Goal: Information Seeking & Learning: Learn about a topic

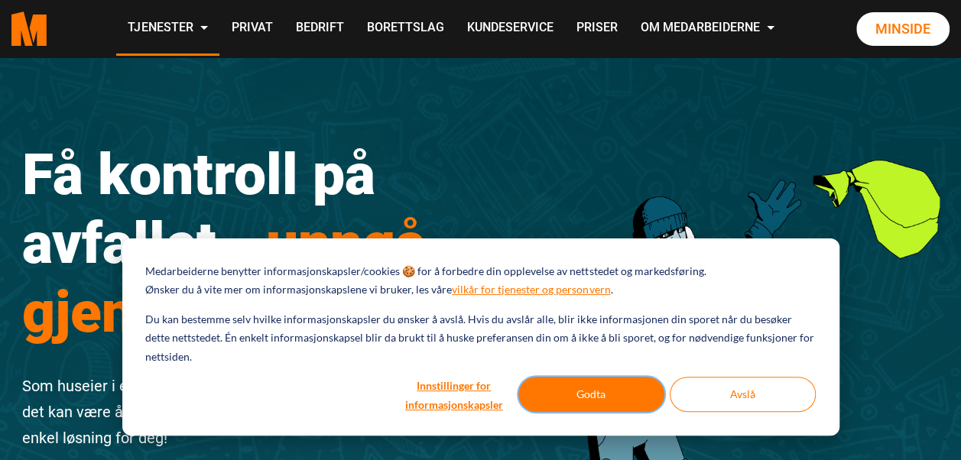
click at [592, 387] on button "Godta" at bounding box center [592, 394] width 146 height 35
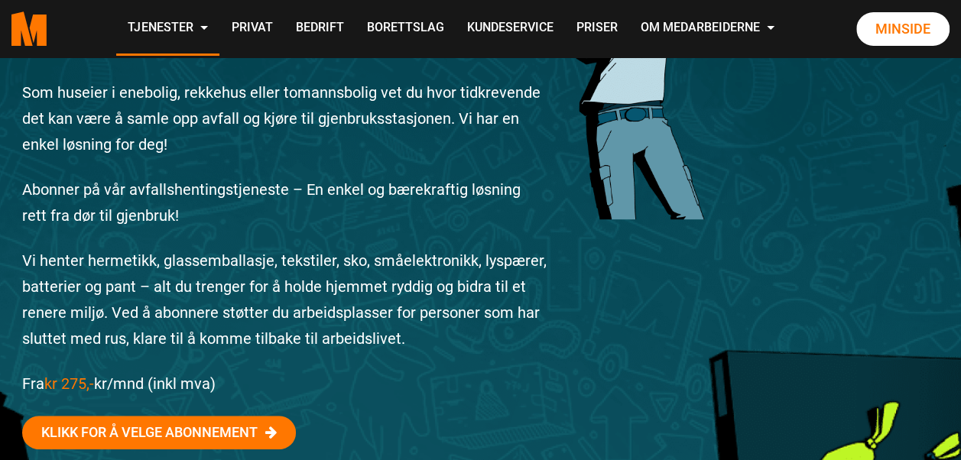
scroll to position [306, 0]
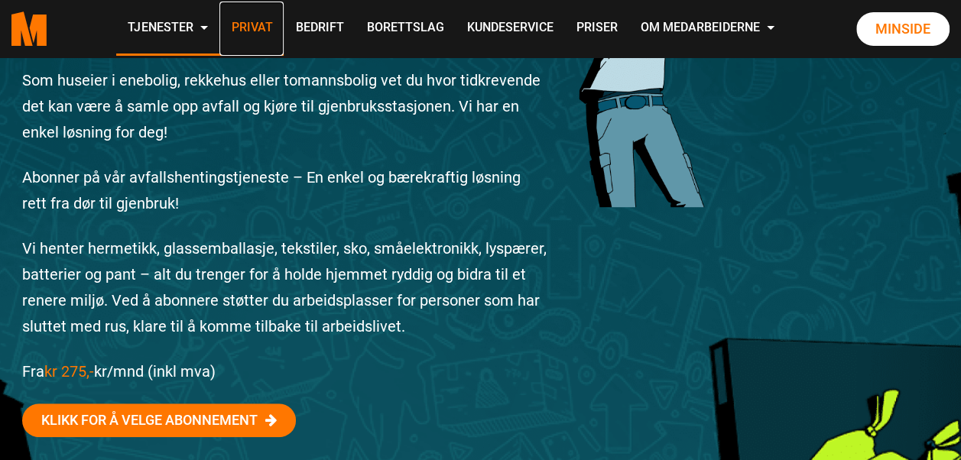
click at [254, 23] on link "Privat" at bounding box center [252, 29] width 64 height 54
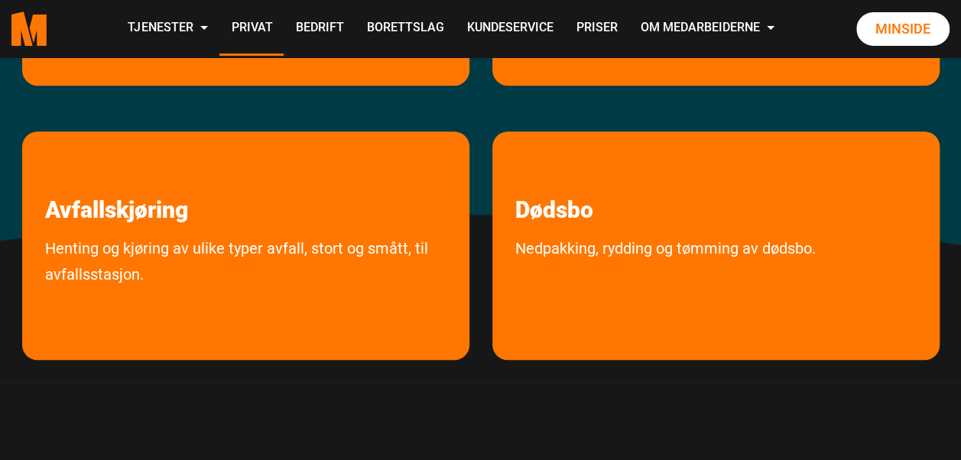
scroll to position [535, 0]
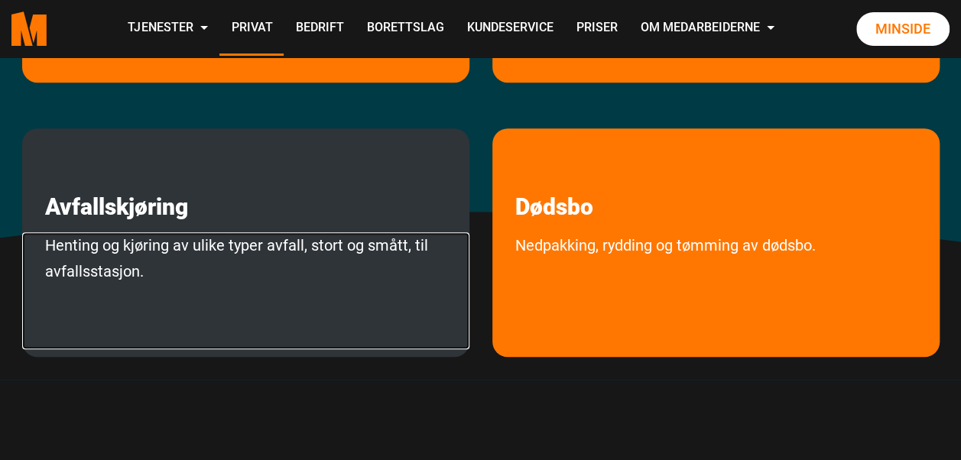
click at [213, 268] on link "Henting og kjøring av ulike typer avfall, stort og smått, til avfallsstasjon." at bounding box center [245, 291] width 447 height 117
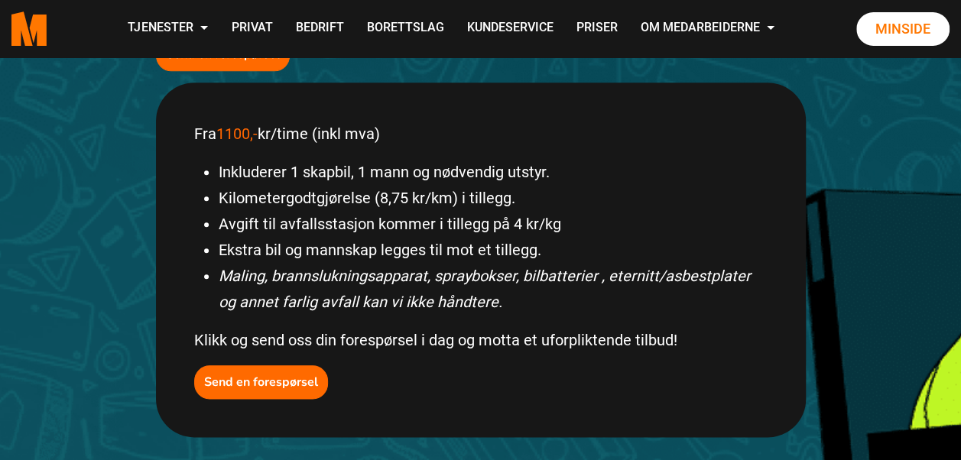
scroll to position [688, 0]
